Goal: Information Seeking & Learning: Learn about a topic

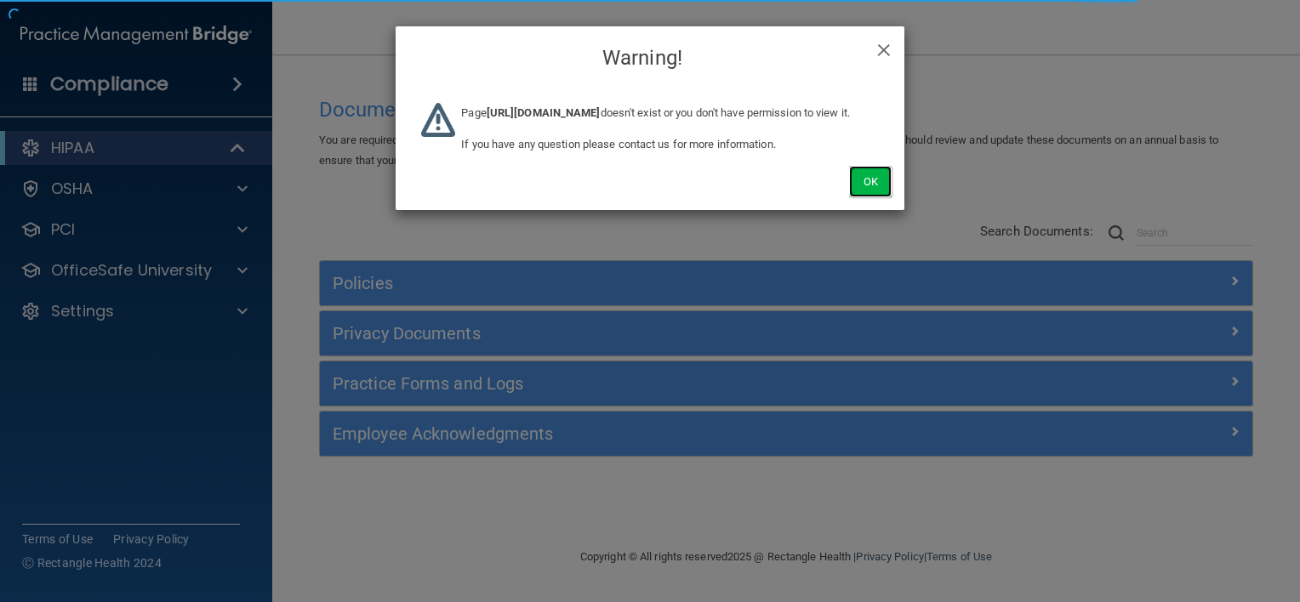
click at [869, 197] on button "Ok" at bounding box center [870, 181] width 43 height 31
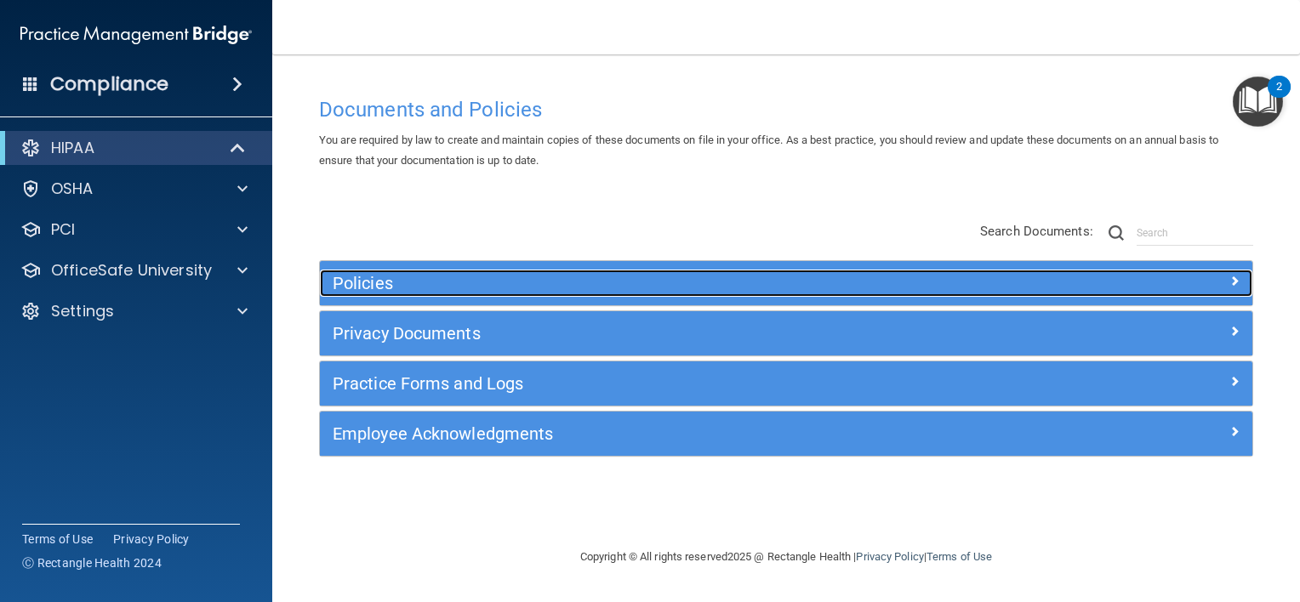
click at [453, 281] on h5 "Policies" at bounding box center [670, 283] width 674 height 19
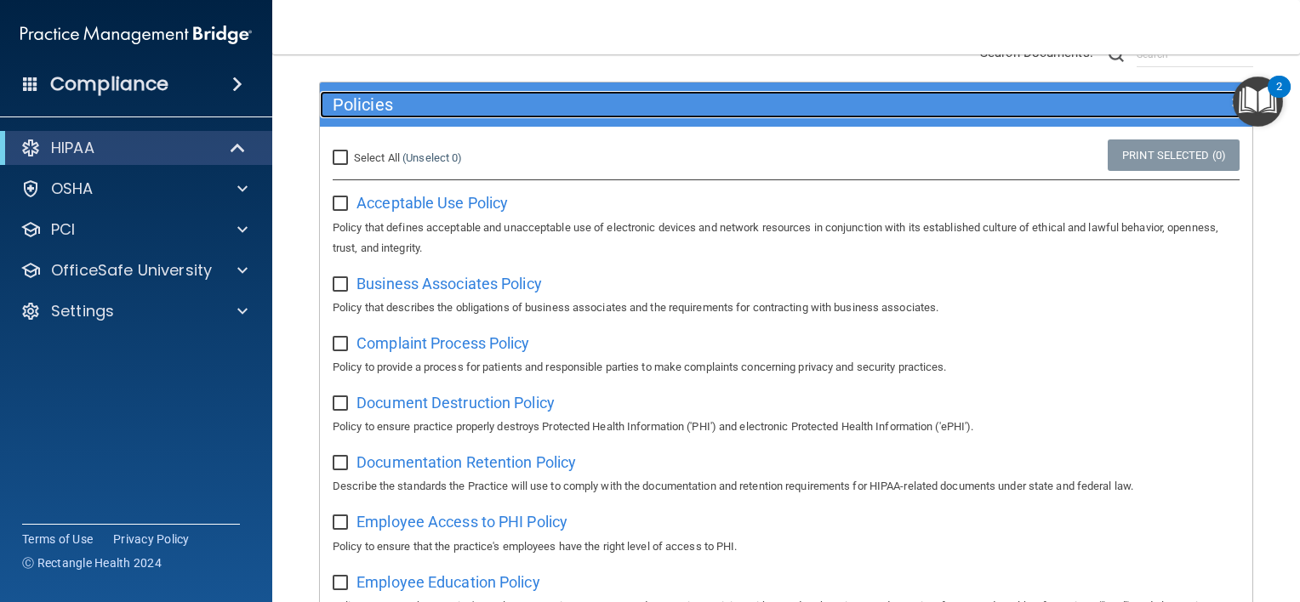
scroll to position [171, 0]
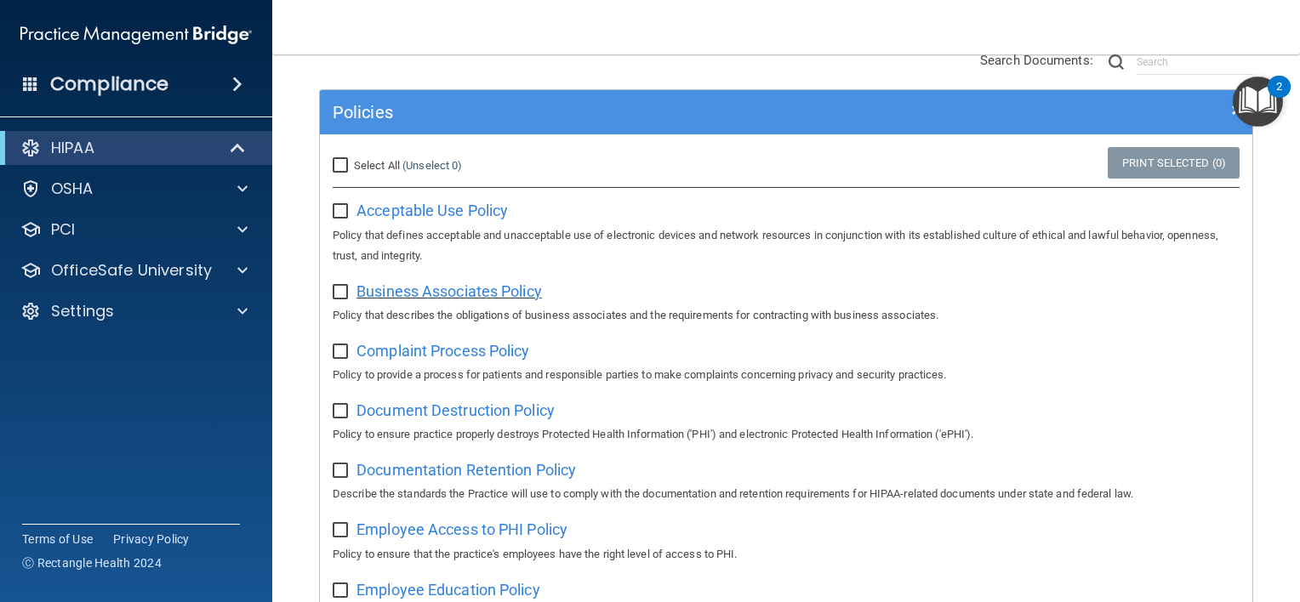
click at [416, 291] on span "Business Associates Policy" at bounding box center [448, 291] width 185 height 18
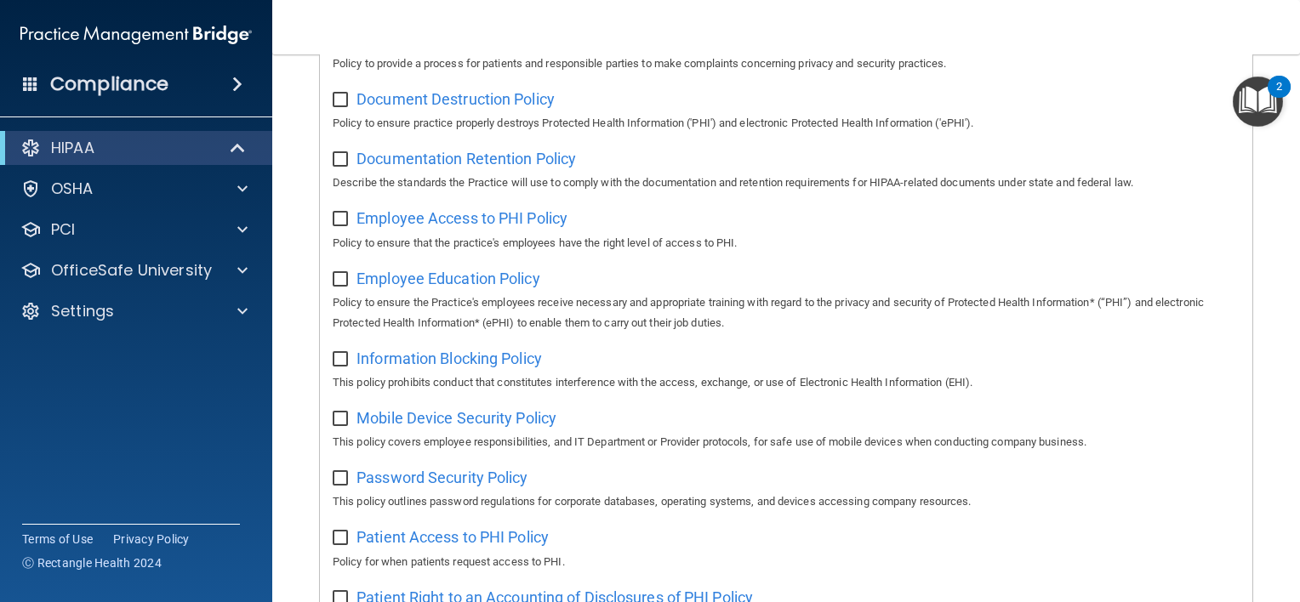
scroll to position [511, 0]
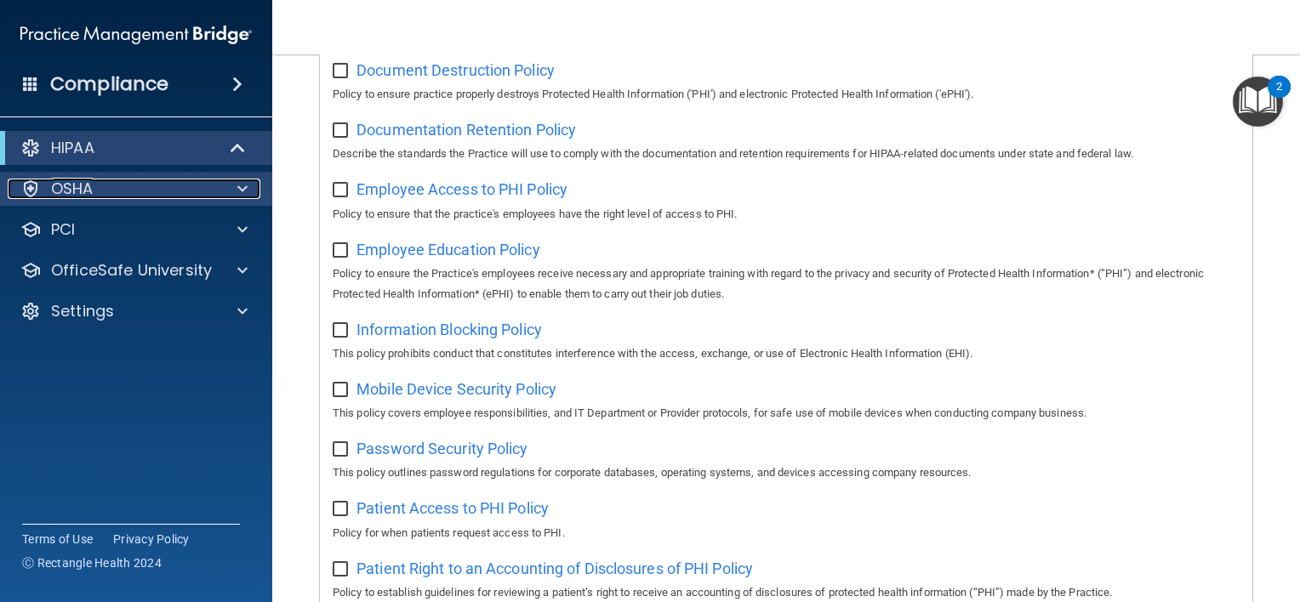
click at [115, 185] on div "OSHA" at bounding box center [113, 189] width 211 height 20
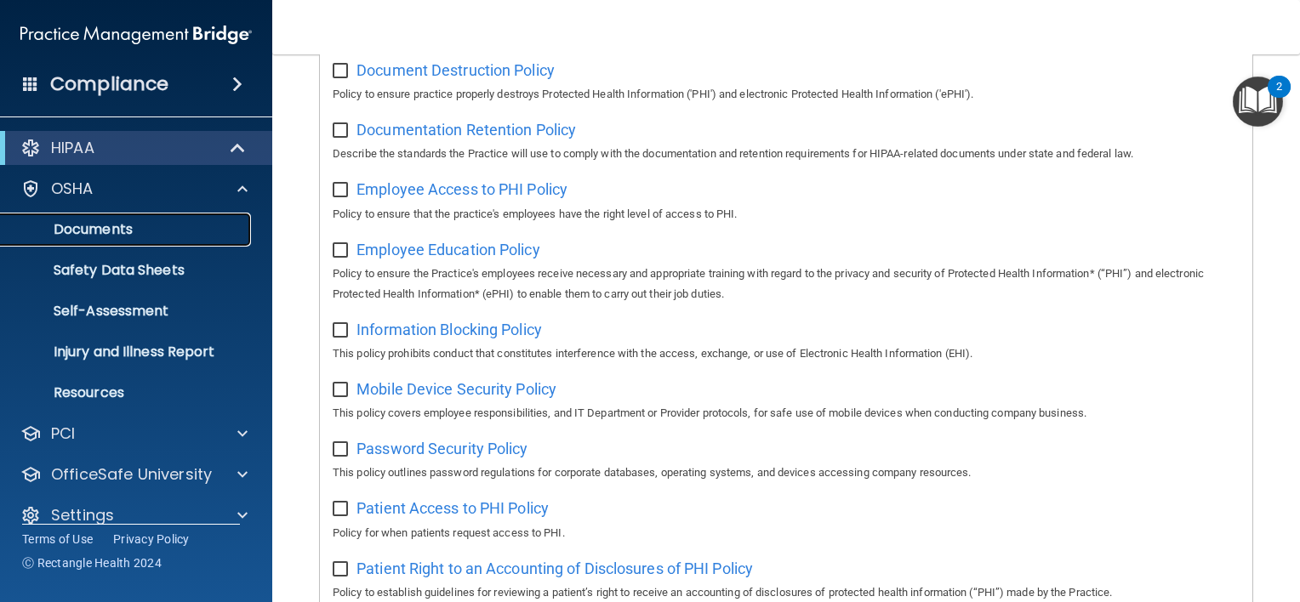
click at [111, 225] on p "Documents" at bounding box center [127, 229] width 232 height 17
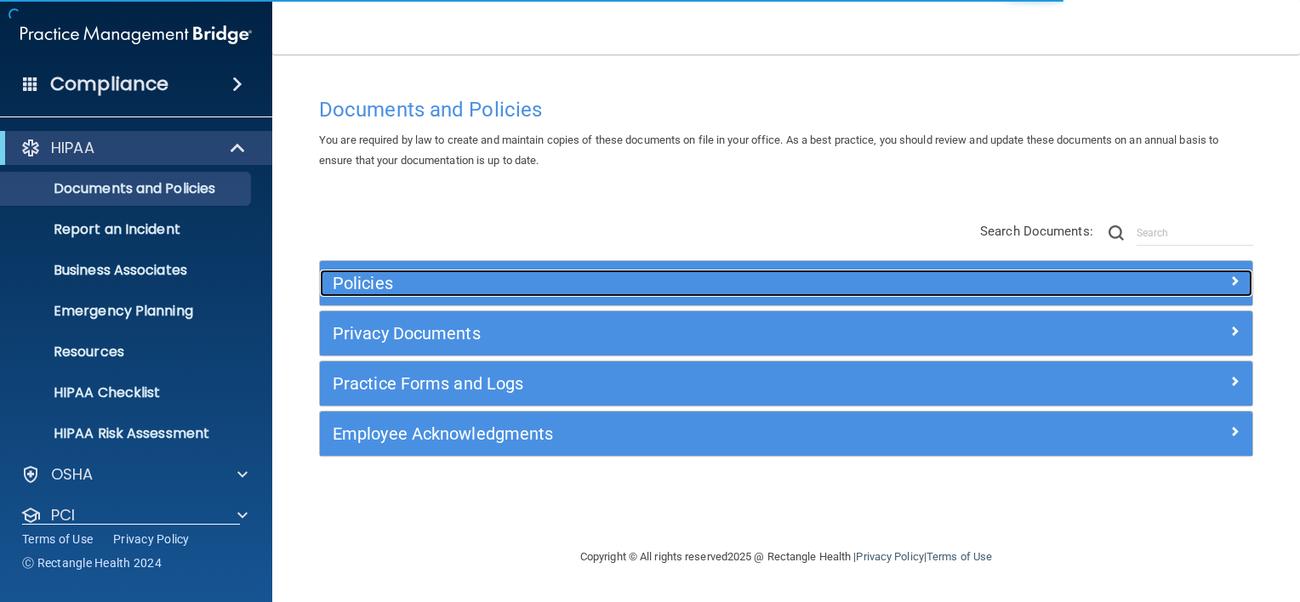
click at [399, 286] on h5 "Policies" at bounding box center [670, 283] width 674 height 19
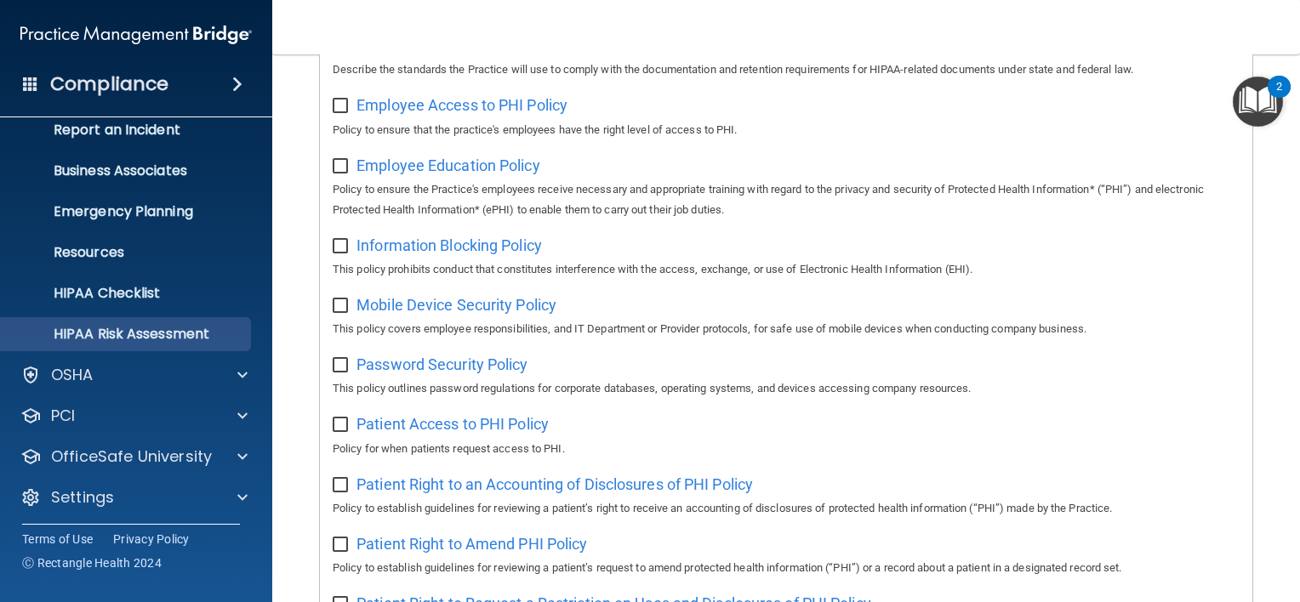
scroll to position [103, 0]
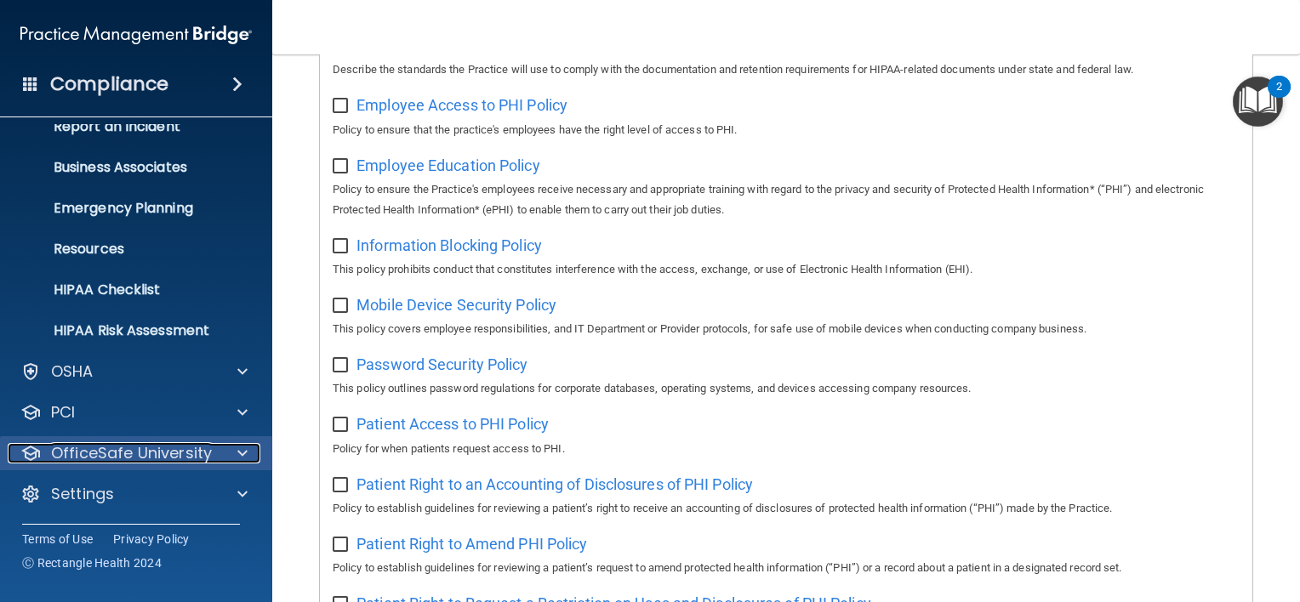
click at [99, 443] on p "OfficeSafe University" at bounding box center [131, 453] width 161 height 20
click at [95, 448] on p "OfficeSafe University" at bounding box center [131, 453] width 161 height 20
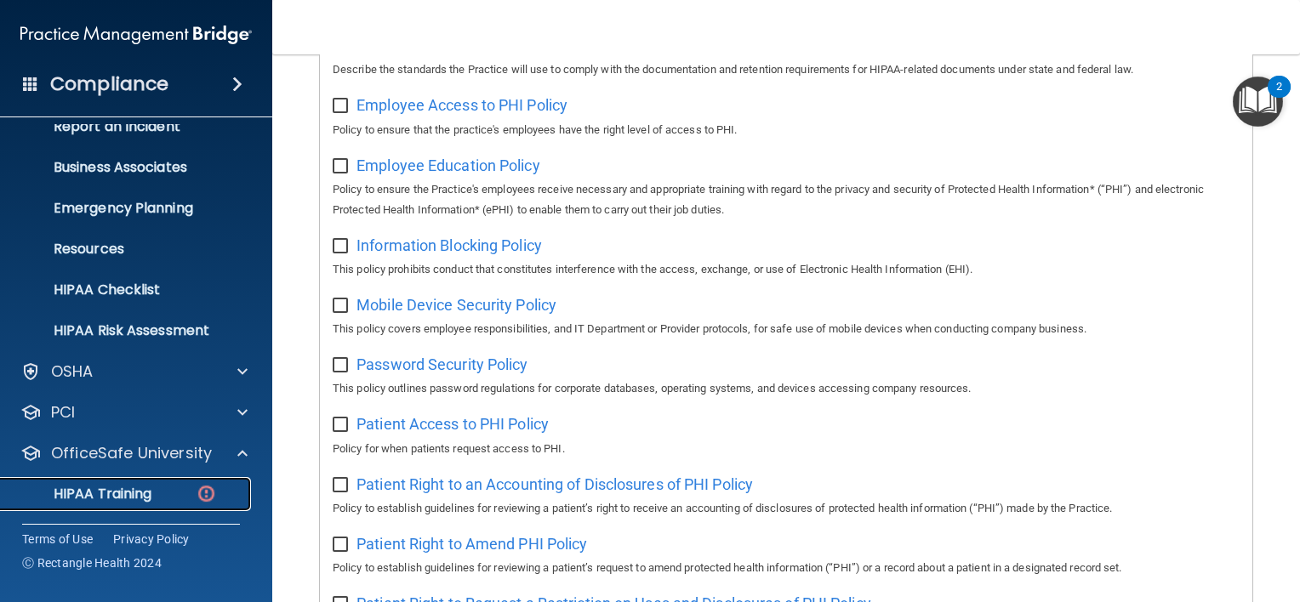
click at [92, 490] on p "HIPAA Training" at bounding box center [81, 494] width 140 height 17
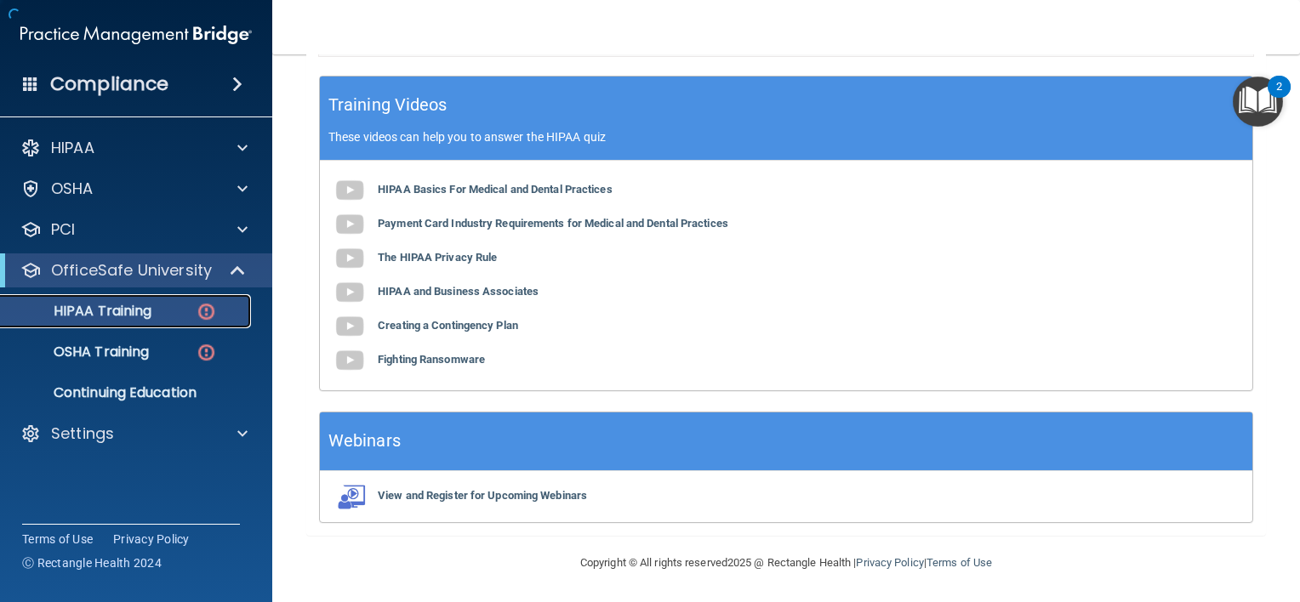
scroll to position [553, 0]
